Goal: Task Accomplishment & Management: Manage account settings

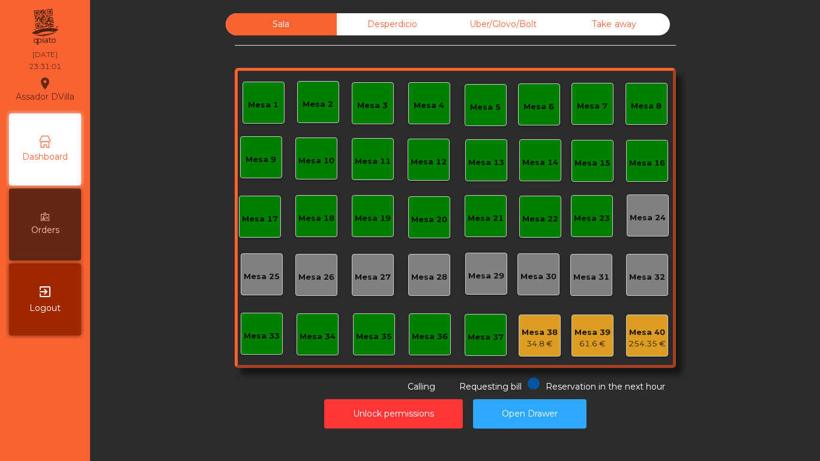
click at [421, 311] on div "Mesa 1 Mesa 2 Mesa 3 Mesa 4 Mesa 5 Mesa 6 Mesa 7 Mesa 8 Mesa 9 [GEOGRAPHIC_DATA…" at bounding box center [455, 218] width 441 height 300
click at [531, 413] on button "Open Drawer" at bounding box center [529, 413] width 113 height 29
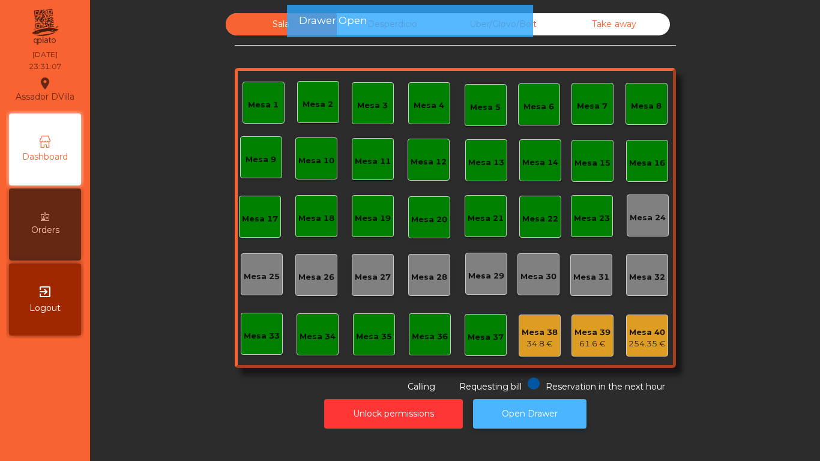
click at [531, 413] on button "Open Drawer" at bounding box center [529, 413] width 113 height 29
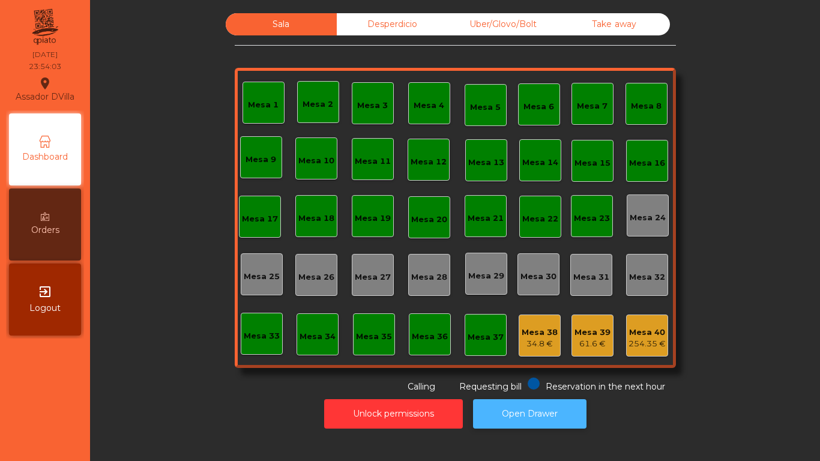
click at [525, 417] on button "Open Drawer" at bounding box center [529, 413] width 113 height 29
click at [495, 400] on button "Open Drawer" at bounding box center [529, 413] width 113 height 29
click at [369, 25] on div "Desperdicio" at bounding box center [392, 24] width 111 height 22
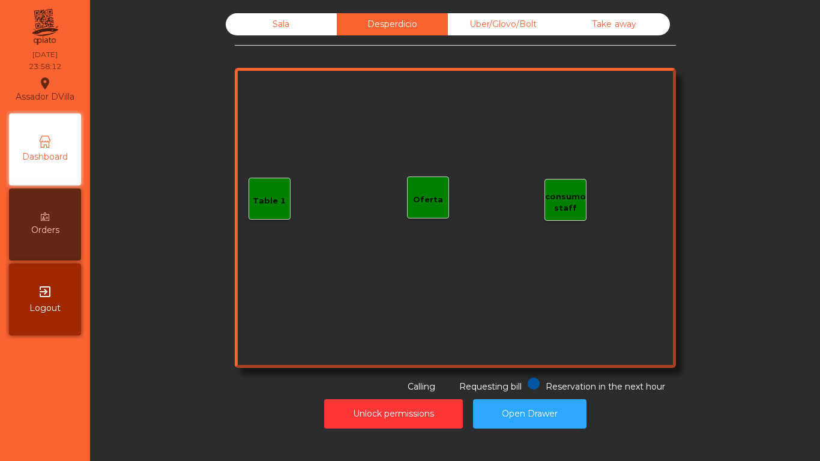
click at [496, 20] on div "Uber/Glovo/Bolt" at bounding box center [503, 24] width 111 height 22
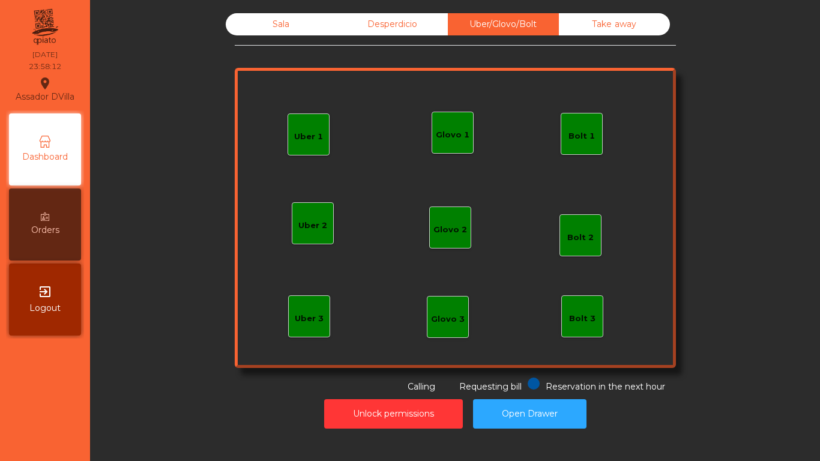
click at [587, 33] on div "Take away" at bounding box center [614, 24] width 111 height 22
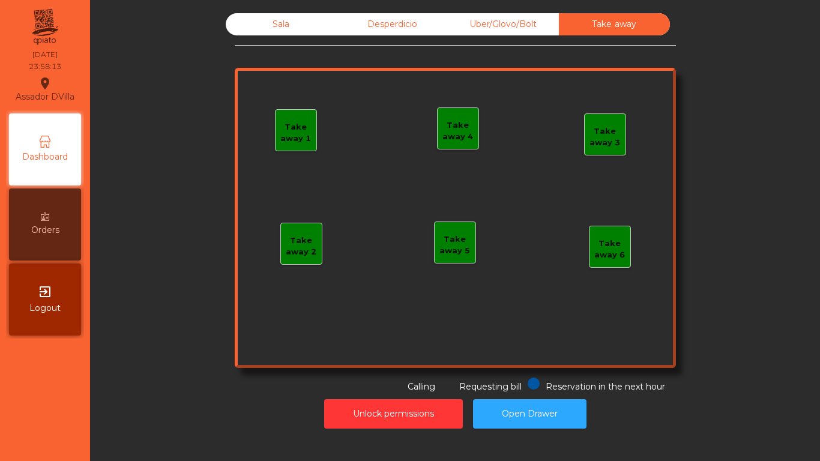
click at [284, 25] on div "Sala" at bounding box center [281, 24] width 111 height 22
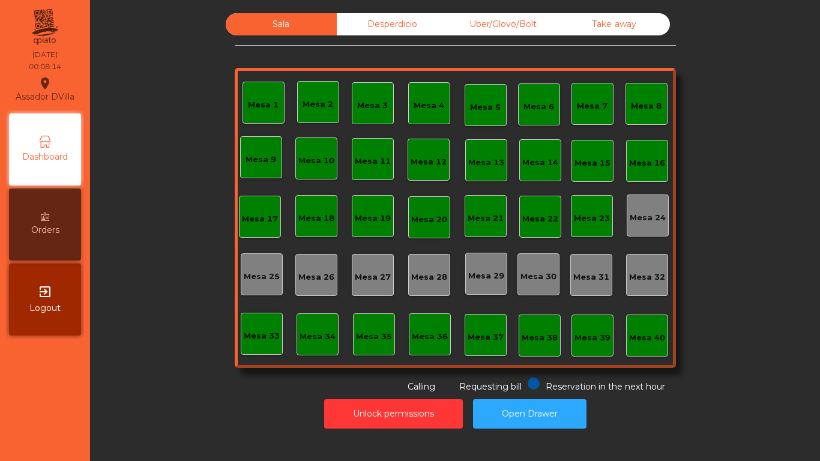
drag, startPoint x: 276, startPoint y: 37, endPoint x: 209, endPoint y: 225, distance: 199.9
click at [263, 88] on div "Sala Desperdicio Uber/Glovo/Bolt Take away Mesa 1 Mesa 2 Mesa 3 [GEOGRAPHIC_DAT…" at bounding box center [455, 203] width 441 height 380
click at [208, 229] on div "Sala Desperdicio Uber/Glovo/Bolt Take away Mesa 1 Mesa 2 Mesa 3 [GEOGRAPHIC_DAT…" at bounding box center [454, 203] width 697 height 380
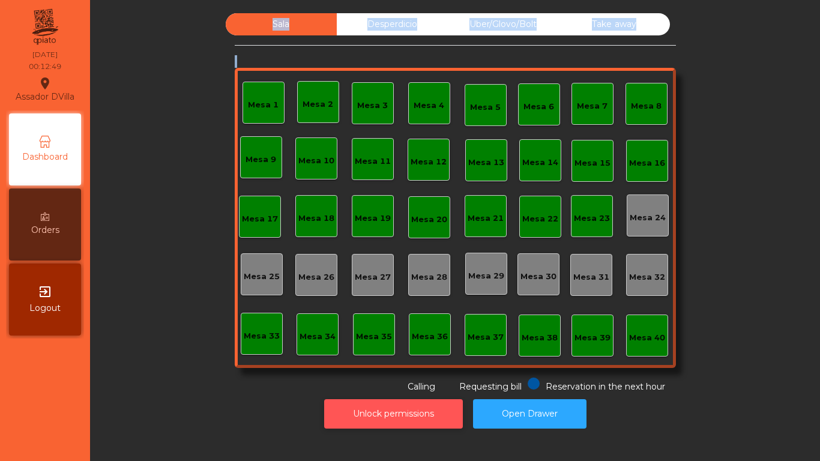
click at [431, 410] on button "Unlock permissions" at bounding box center [393, 413] width 139 height 29
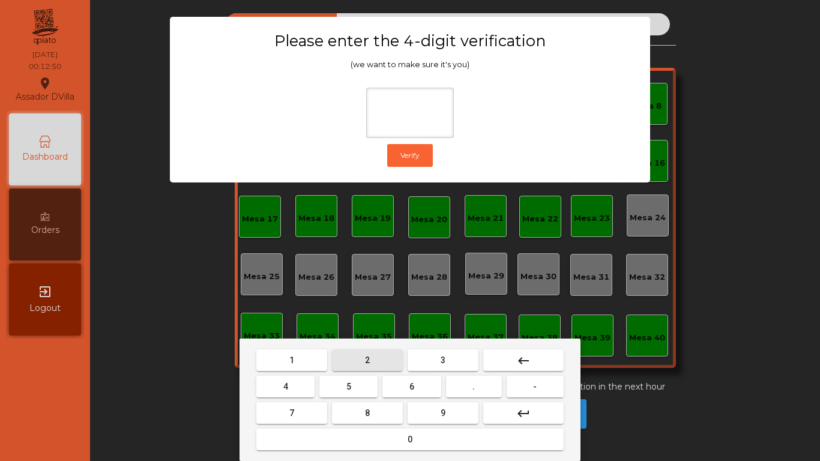
click at [370, 352] on button "2" at bounding box center [367, 360] width 71 height 22
drag, startPoint x: 266, startPoint y: 381, endPoint x: 272, endPoint y: 382, distance: 6.1
click at [270, 382] on button "4" at bounding box center [285, 387] width 58 height 22
drag, startPoint x: 399, startPoint y: 391, endPoint x: 405, endPoint y: 394, distance: 7.3
click at [401, 391] on button "6" at bounding box center [411, 387] width 58 height 22
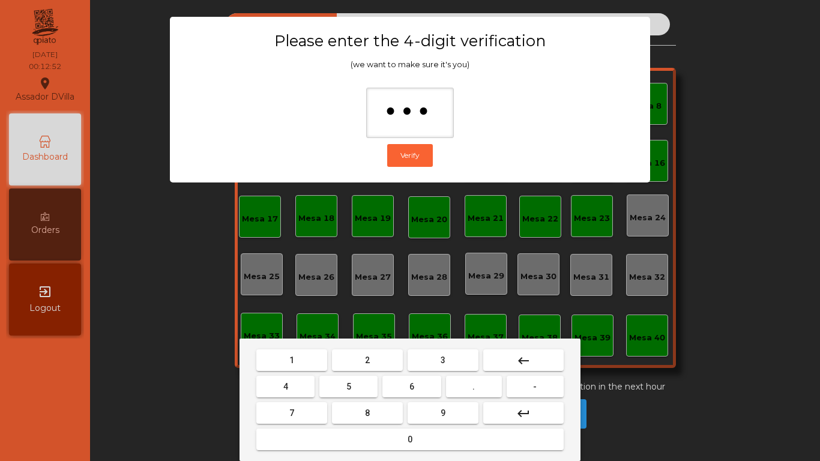
click at [438, 411] on button "9" at bounding box center [443, 413] width 71 height 22
type input "****"
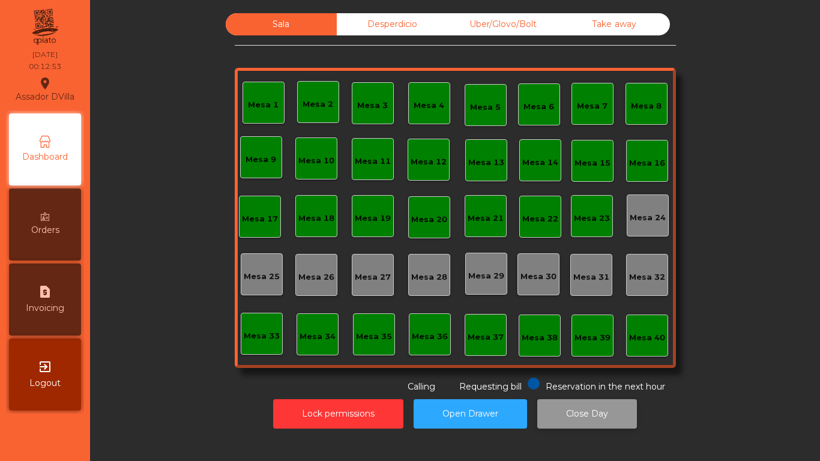
click at [544, 414] on button "Close Day" at bounding box center [587, 413] width 100 height 29
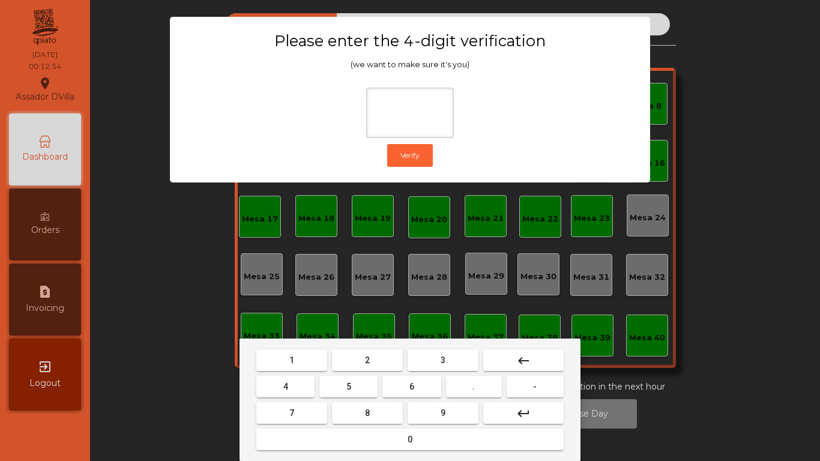
click at [365, 350] on button "2" at bounding box center [367, 360] width 71 height 22
click at [304, 387] on button "4" at bounding box center [285, 387] width 58 height 22
click at [414, 389] on button "6" at bounding box center [411, 387] width 58 height 22
click at [436, 410] on button "9" at bounding box center [443, 413] width 71 height 22
type input "****"
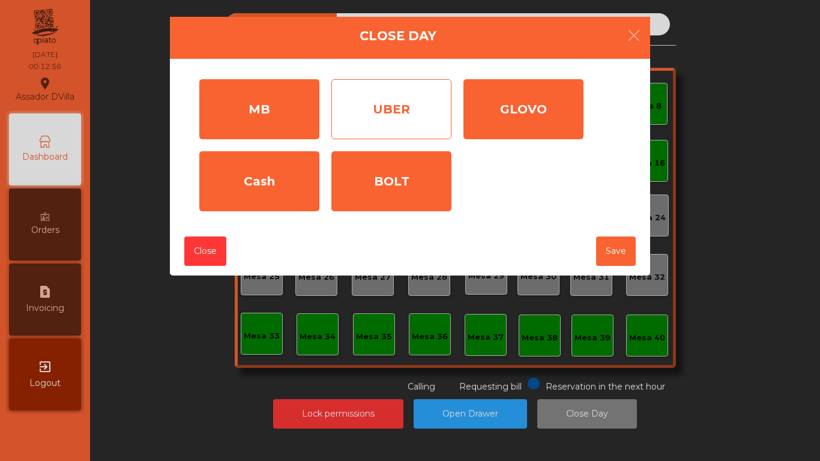
drag, startPoint x: 287, startPoint y: 100, endPoint x: 355, endPoint y: 125, distance: 72.9
click at [289, 100] on div "MB" at bounding box center [259, 109] width 120 height 60
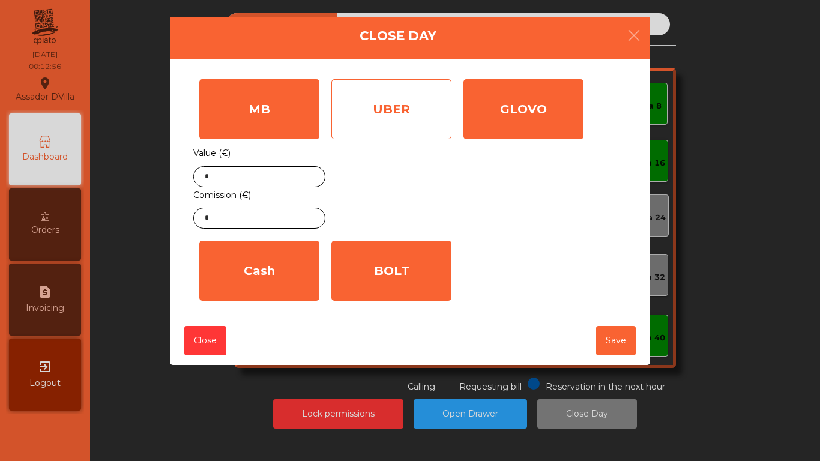
click at [382, 125] on div "UBER" at bounding box center [391, 109] width 120 height 60
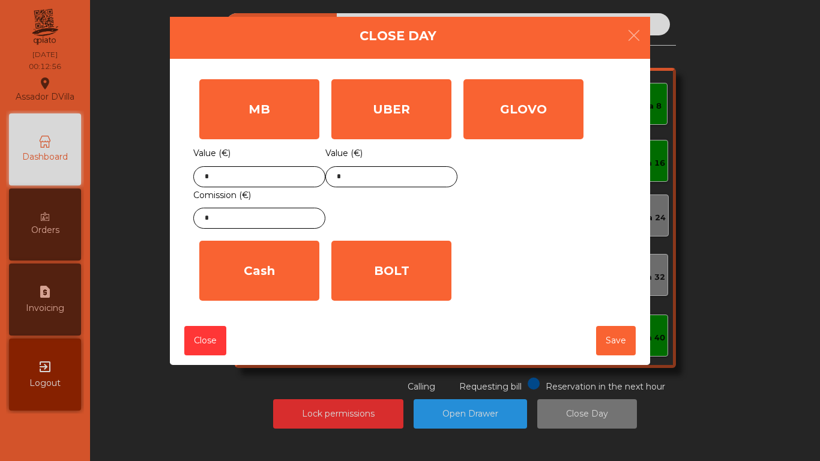
click at [498, 128] on div "GLOVO" at bounding box center [523, 109] width 120 height 60
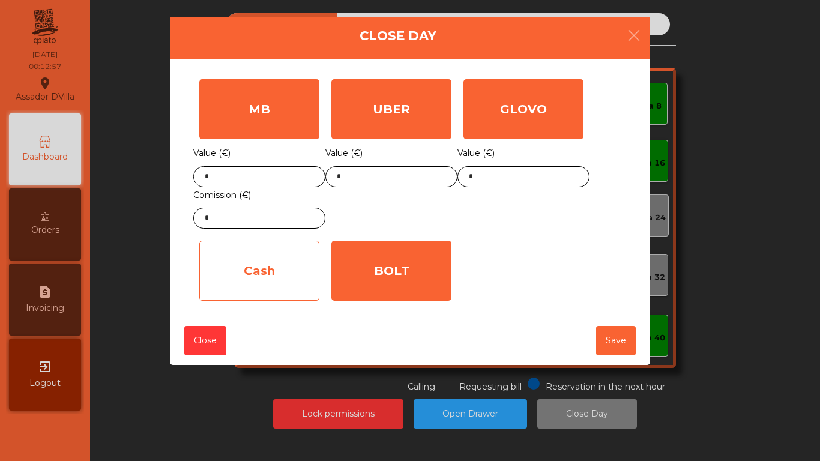
drag, startPoint x: 405, startPoint y: 278, endPoint x: 278, endPoint y: 256, distance: 128.0
click at [398, 278] on div "BOLT" at bounding box center [391, 271] width 120 height 60
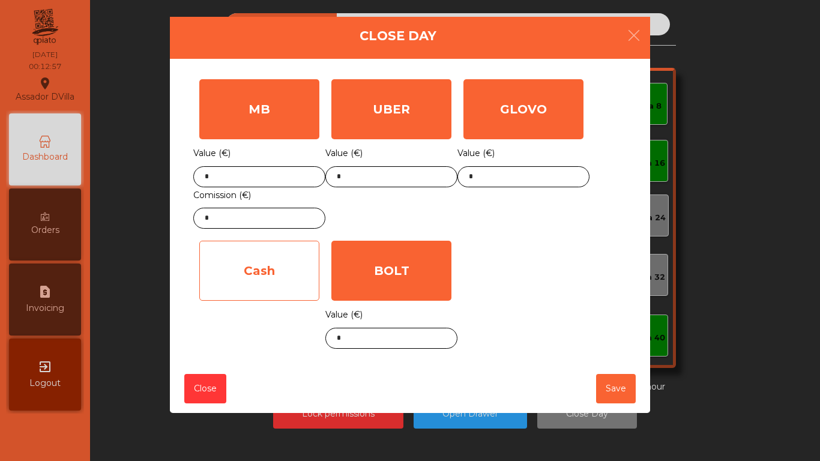
click at [276, 259] on div "Cash" at bounding box center [259, 271] width 120 height 60
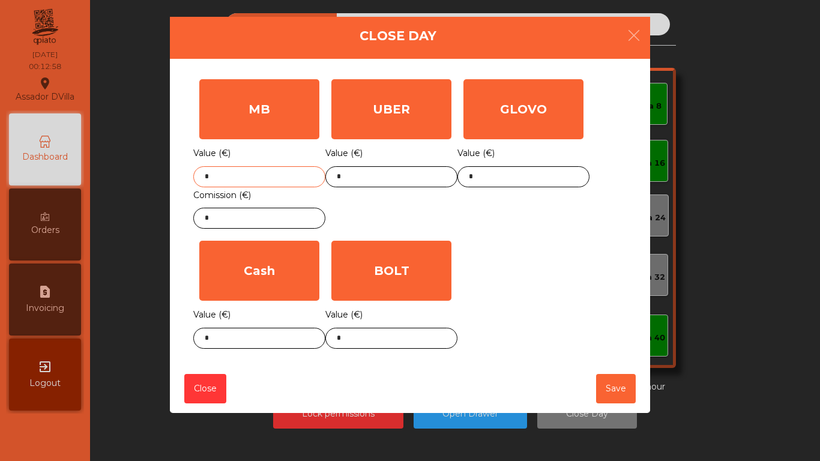
click at [282, 173] on input "*" at bounding box center [259, 176] width 132 height 21
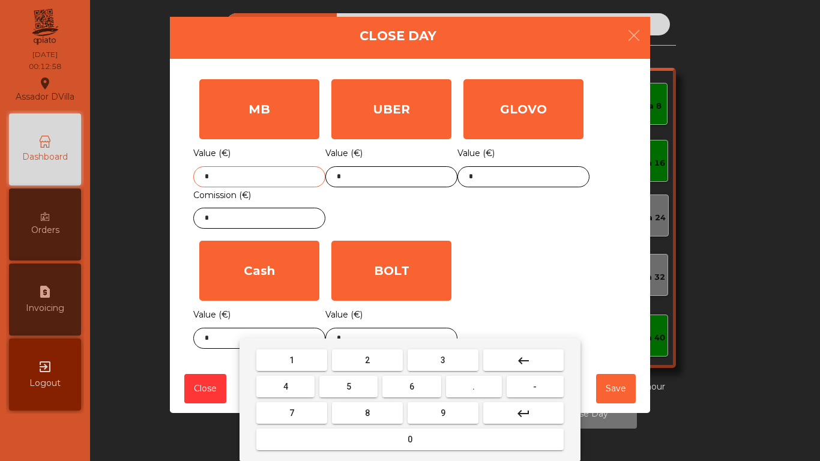
click at [282, 173] on input "*" at bounding box center [259, 176] width 132 height 21
type input "******"
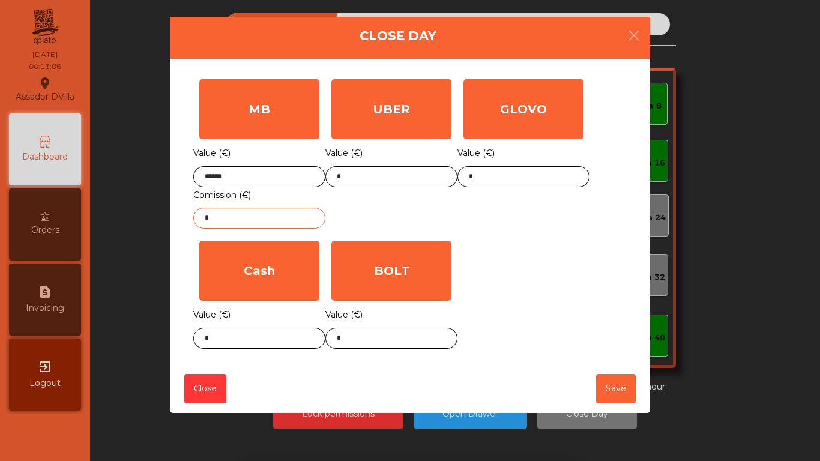
click at [268, 220] on input "*" at bounding box center [259, 218] width 132 height 21
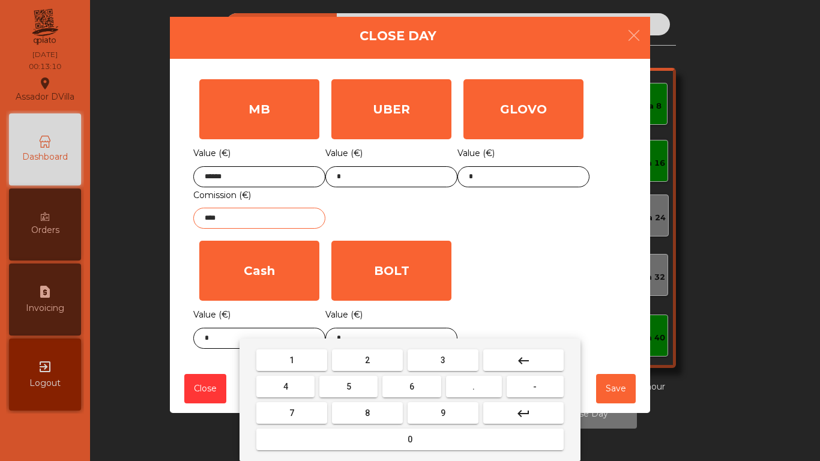
type input "****"
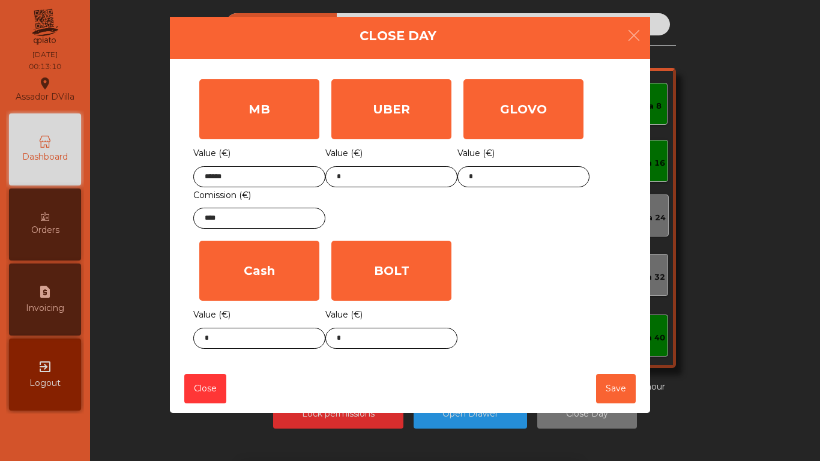
click at [472, 223] on div "GLOVO Value (€) *" at bounding box center [523, 153] width 132 height 161
click at [381, 340] on body "Assador DVilla location_on [DATE] 00:13:11 Dashboard Orders request_page Invoic…" at bounding box center [410, 230] width 820 height 461
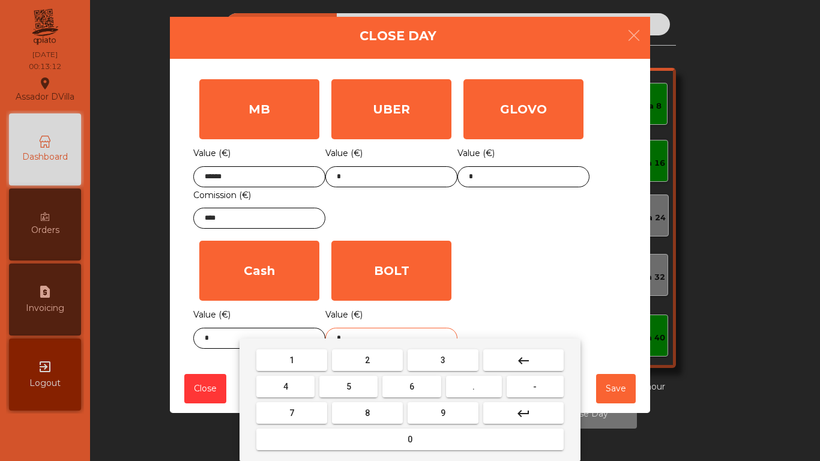
click at [380, 334] on input "*" at bounding box center [391, 338] width 132 height 21
type input "*****"
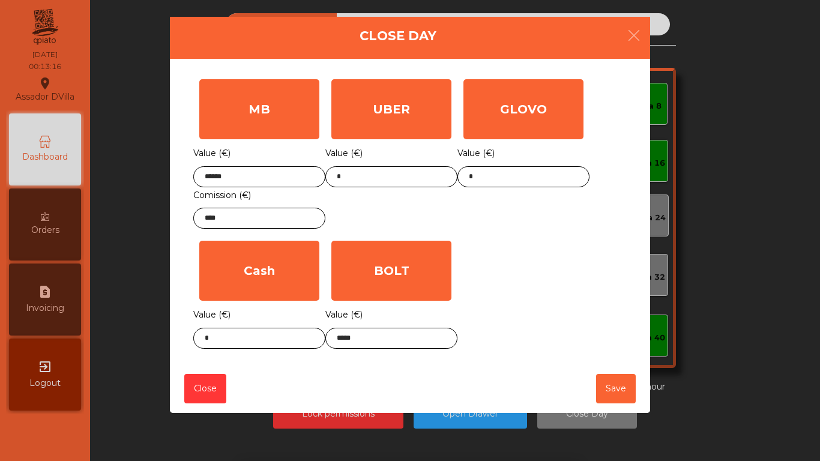
click at [556, 301] on div "MB Value (€) ****** Comission (€) **** UBER Value (€) * GLOVO Value (€) * Cash …" at bounding box center [409, 213] width 433 height 281
click at [292, 343] on body "Assador DVilla location_on [DATE] 00:13:17 Dashboard Orders request_page Invoic…" at bounding box center [410, 230] width 820 height 461
click at [292, 343] on div "1 2 3 keyboard_backspace 4 5 6 . - 7 8 9 keyboard_return 0" at bounding box center [410, 399] width 820 height 122
click at [290, 343] on body "Assador DVilla location_on [DATE] 00:13:17 Dashboard Orders request_page Invoic…" at bounding box center [410, 230] width 820 height 461
click at [290, 343] on div "1 2 3 keyboard_backspace 4 5 6 . - 7 8 9 keyboard_return 0" at bounding box center [410, 399] width 820 height 122
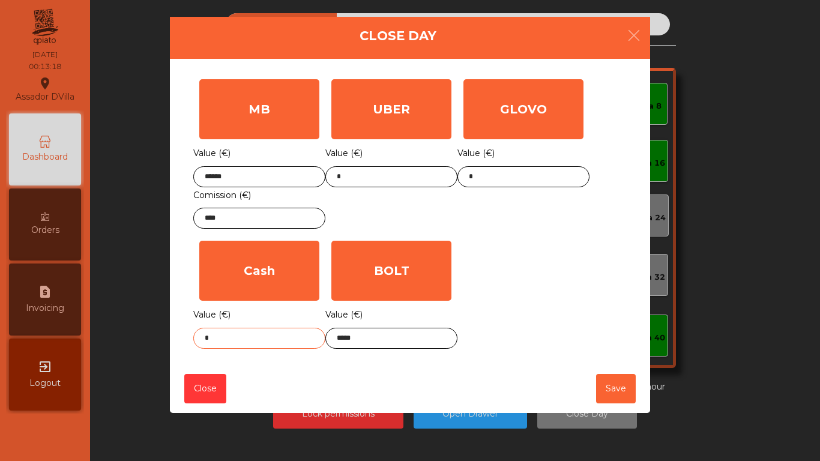
click at [260, 334] on input "*" at bounding box center [259, 338] width 132 height 21
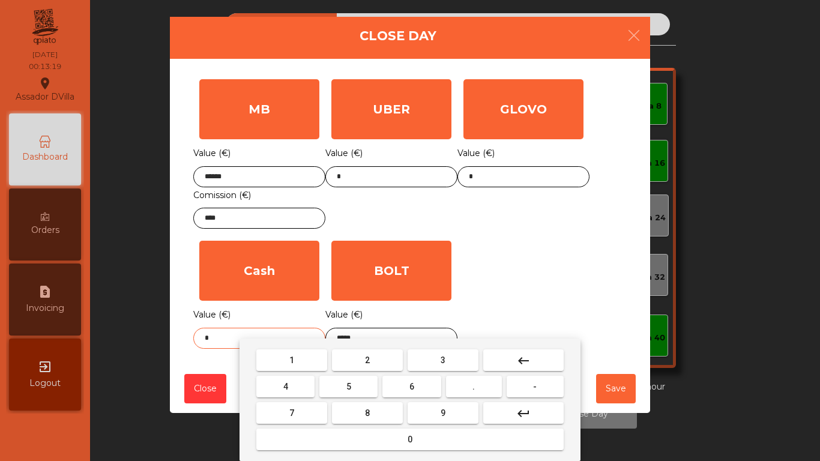
click at [205, 335] on input "*" at bounding box center [259, 338] width 132 height 21
type input "****"
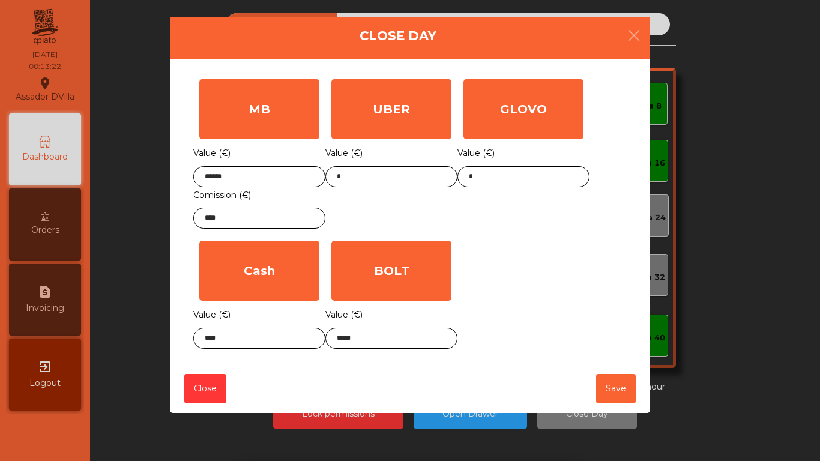
click at [542, 251] on div "MB Value (€) ****** Comission (€) **** UBER Value (€) * GLOVO Value (€) * Cash …" at bounding box center [409, 213] width 433 height 281
click at [628, 399] on button "Save" at bounding box center [616, 388] width 40 height 29
